Goal: Navigation & Orientation: Find specific page/section

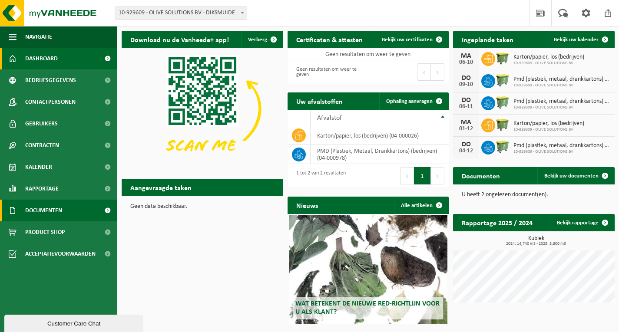
click at [57, 205] on span "Documenten" at bounding box center [43, 211] width 37 height 22
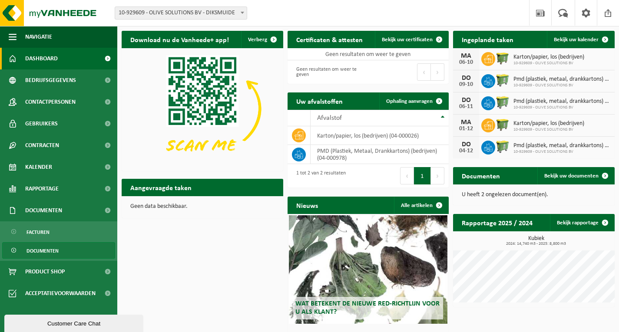
click at [43, 257] on span "Documenten" at bounding box center [42, 251] width 32 height 17
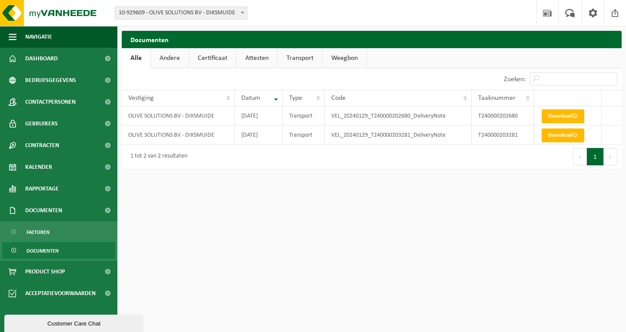
click at [257, 57] on link "Attesten" at bounding box center [256, 58] width 41 height 20
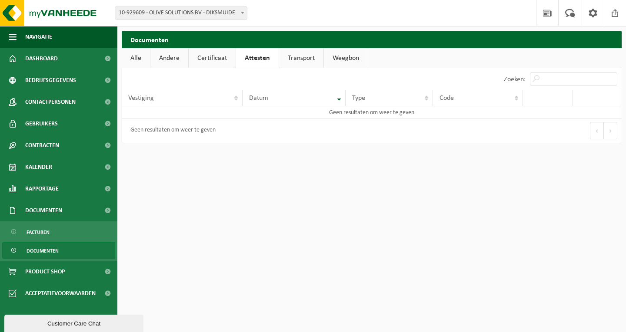
click at [311, 60] on link "Transport" at bounding box center [301, 58] width 44 height 20
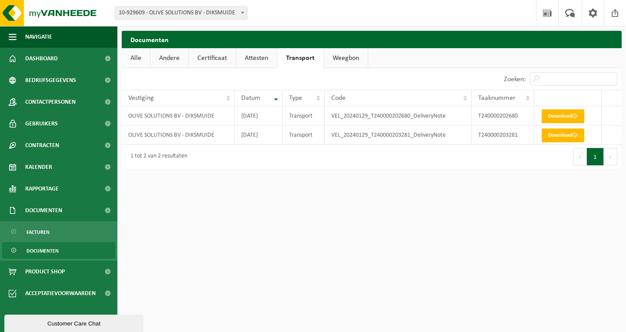
click at [341, 57] on link "Weegbon" at bounding box center [346, 58] width 44 height 20
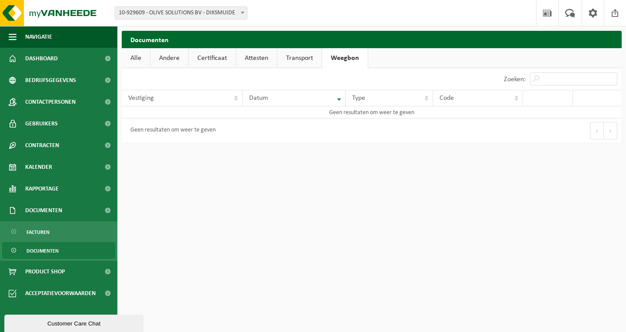
click at [213, 60] on link "Certificaat" at bounding box center [212, 58] width 47 height 20
click at [179, 60] on link "Andere" at bounding box center [169, 58] width 38 height 20
click at [139, 59] on link "Alle" at bounding box center [136, 58] width 28 height 20
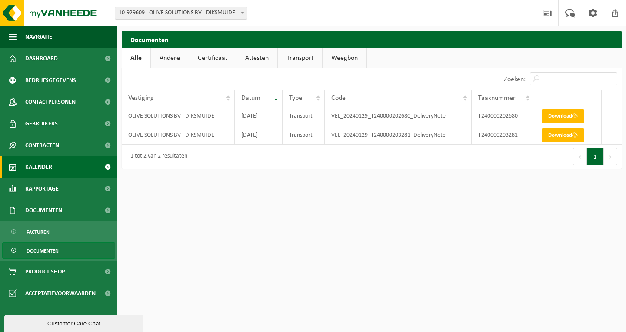
click at [53, 167] on link "Kalender" at bounding box center [58, 167] width 117 height 22
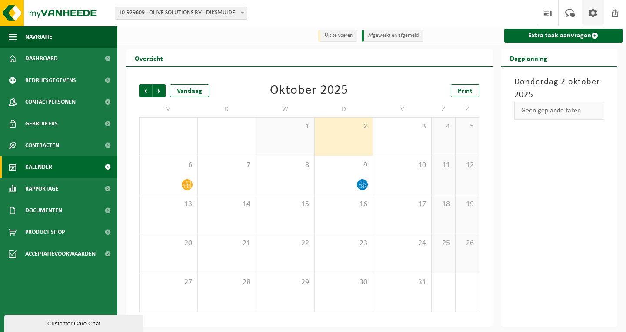
click at [585, 13] on link at bounding box center [592, 13] width 22 height 26
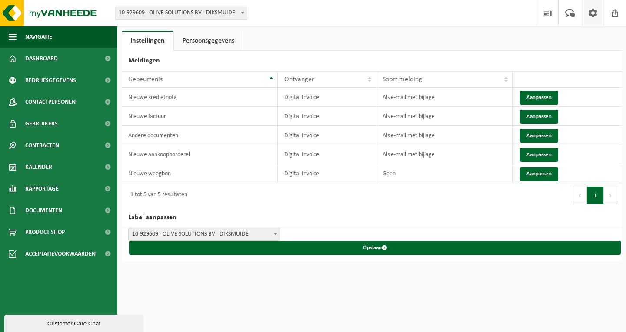
click at [195, 37] on link "Persoonsgegevens" at bounding box center [208, 41] width 69 height 20
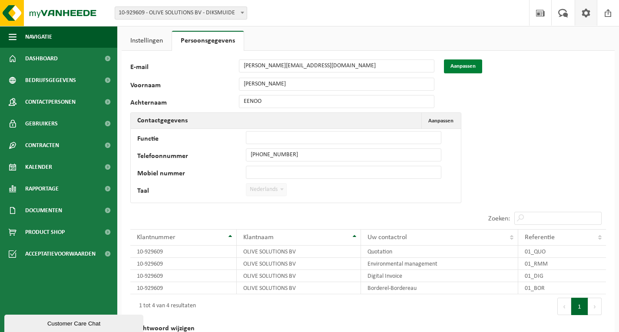
click at [460, 66] on button "Aanpassen" at bounding box center [463, 67] width 38 height 14
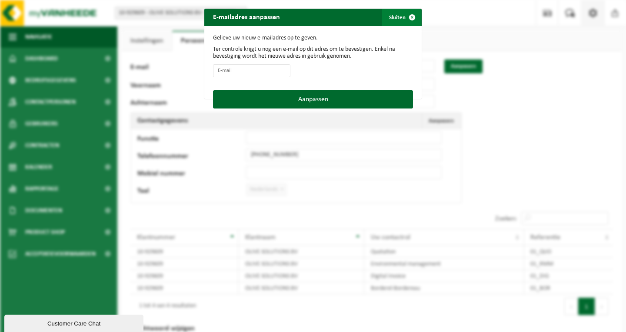
click at [403, 18] on span "button" at bounding box center [411, 17] width 17 height 17
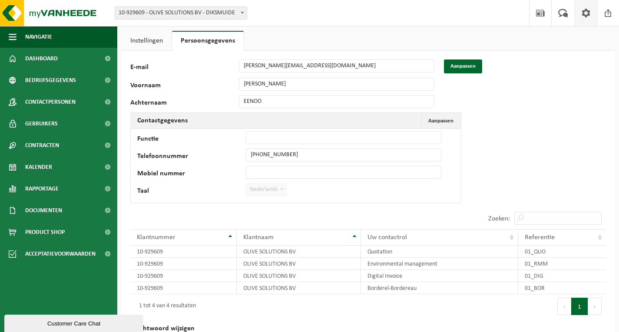
click at [513, 115] on div "96223 E-mail olivier.vaneenoo@olivesolutions.be Aanpassen Voornaam OLIVIER Acht…" at bounding box center [368, 210] width 493 height 318
click at [46, 166] on span "Kalender" at bounding box center [38, 167] width 27 height 22
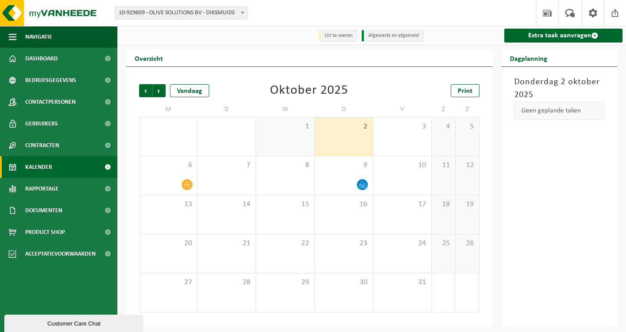
click at [543, 145] on div "[DATE] Geen geplande taken" at bounding box center [559, 197] width 116 height 260
drag, startPoint x: 372, startPoint y: 89, endPoint x: 375, endPoint y: 73, distance: 15.9
